Goal: Information Seeking & Learning: Learn about a topic

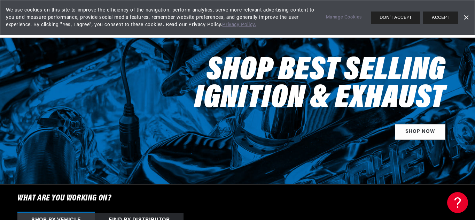
scroll to position [28, 0]
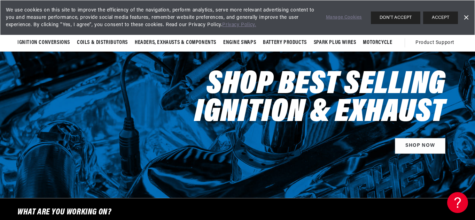
click at [466, 18] on link "Dismiss Banner" at bounding box center [466, 18] width 10 height 10
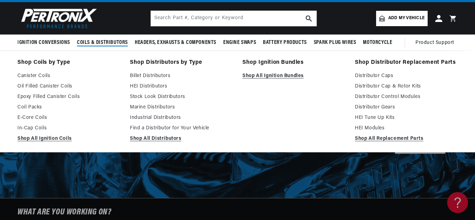
scroll to position [0, 0]
click at [361, 101] on link "Distributor Control Modules" at bounding box center [406, 97] width 103 height 8
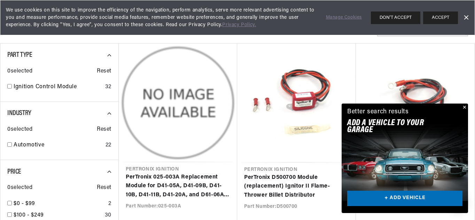
scroll to position [0, 317]
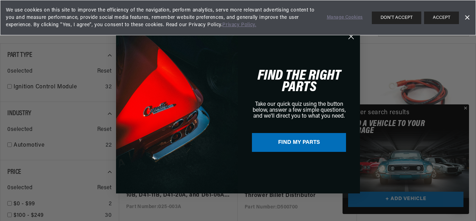
click at [461, 49] on div "Close dialog FIND THE RIGHT PARTS Take our quick quiz using the button below, a…" at bounding box center [238, 110] width 476 height 221
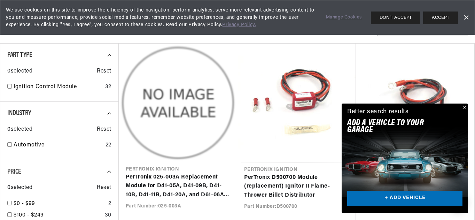
click at [461, 103] on button "Close" at bounding box center [464, 107] width 8 height 8
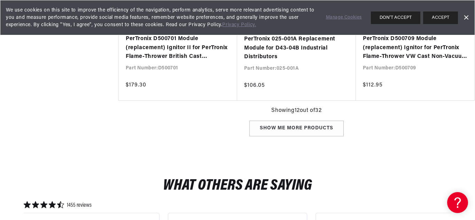
scroll to position [892, 0]
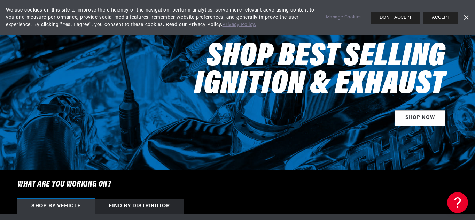
scroll to position [0, 317]
click at [466, 17] on link "Dismiss Banner" at bounding box center [466, 18] width 10 height 10
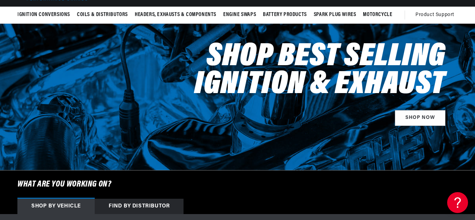
scroll to position [0, 111]
